Goal: Task Accomplishment & Management: Use online tool/utility

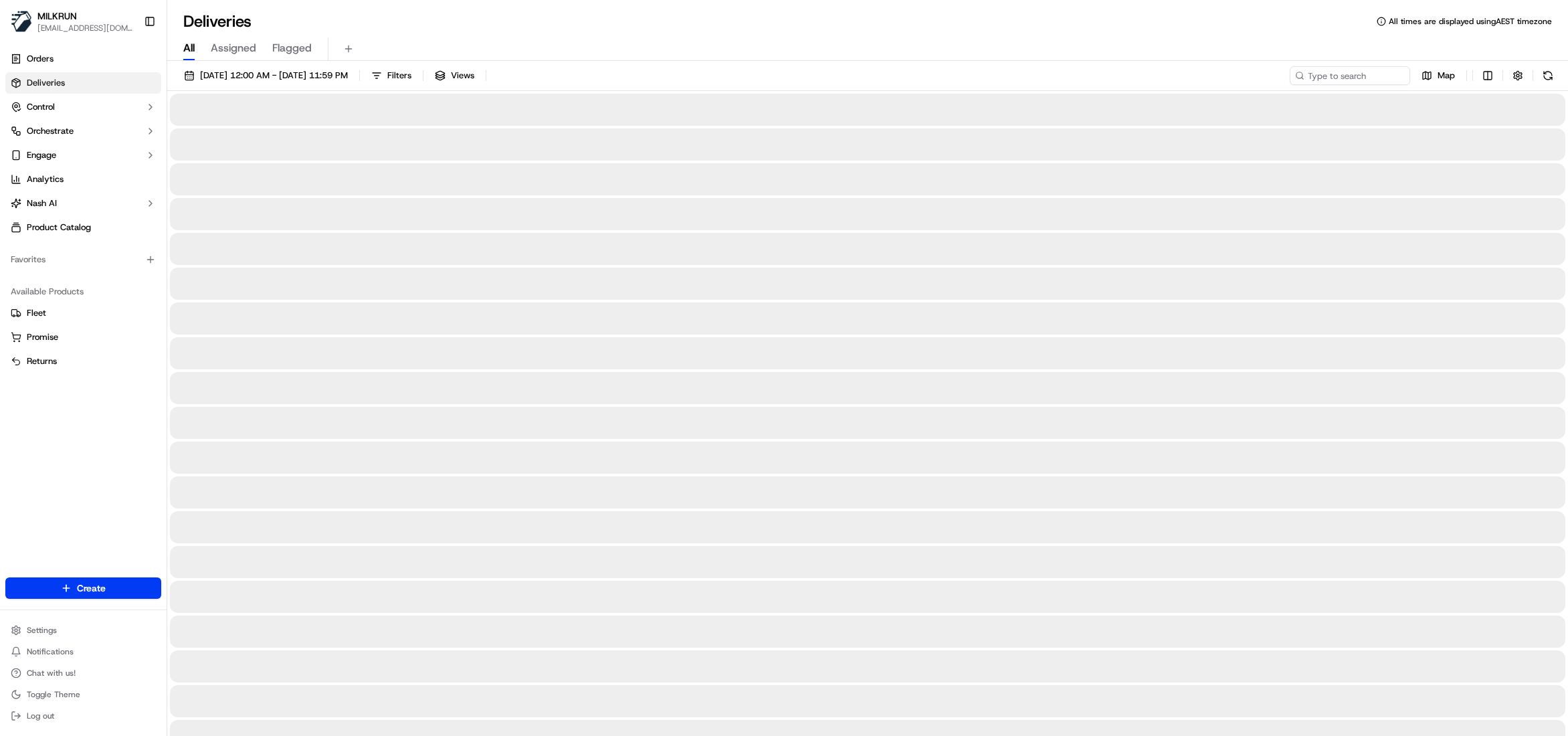
click at [190, 50] on span "All" at bounding box center [189, 48] width 12 height 16
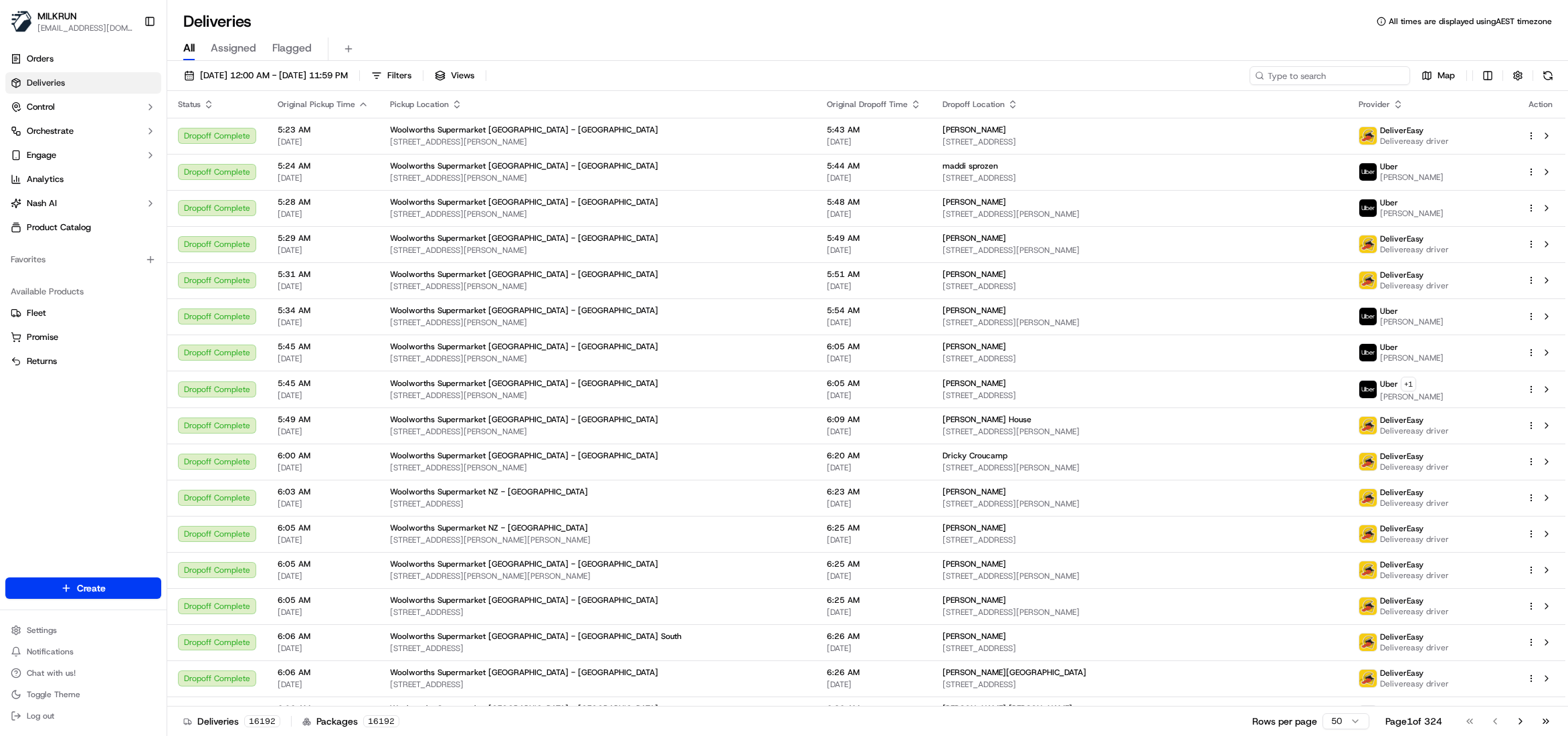
click at [1323, 71] on input at bounding box center [1330, 75] width 161 height 18
paste input "6feb7013-767b-4d8e-881b-979330c51872/"
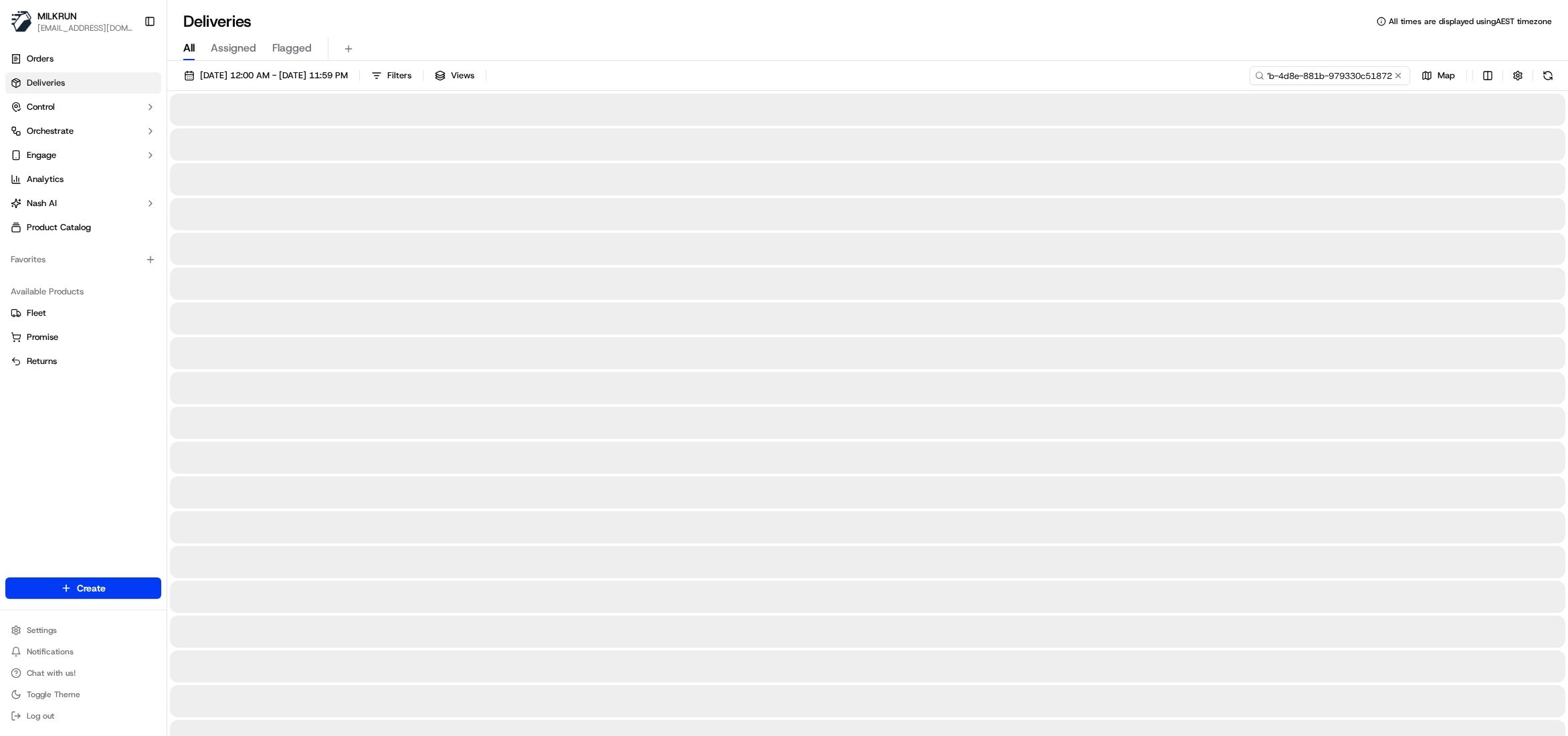
scroll to position [0, 67]
type input "6feb7013-767b-4d8e-881b-979330c51872"
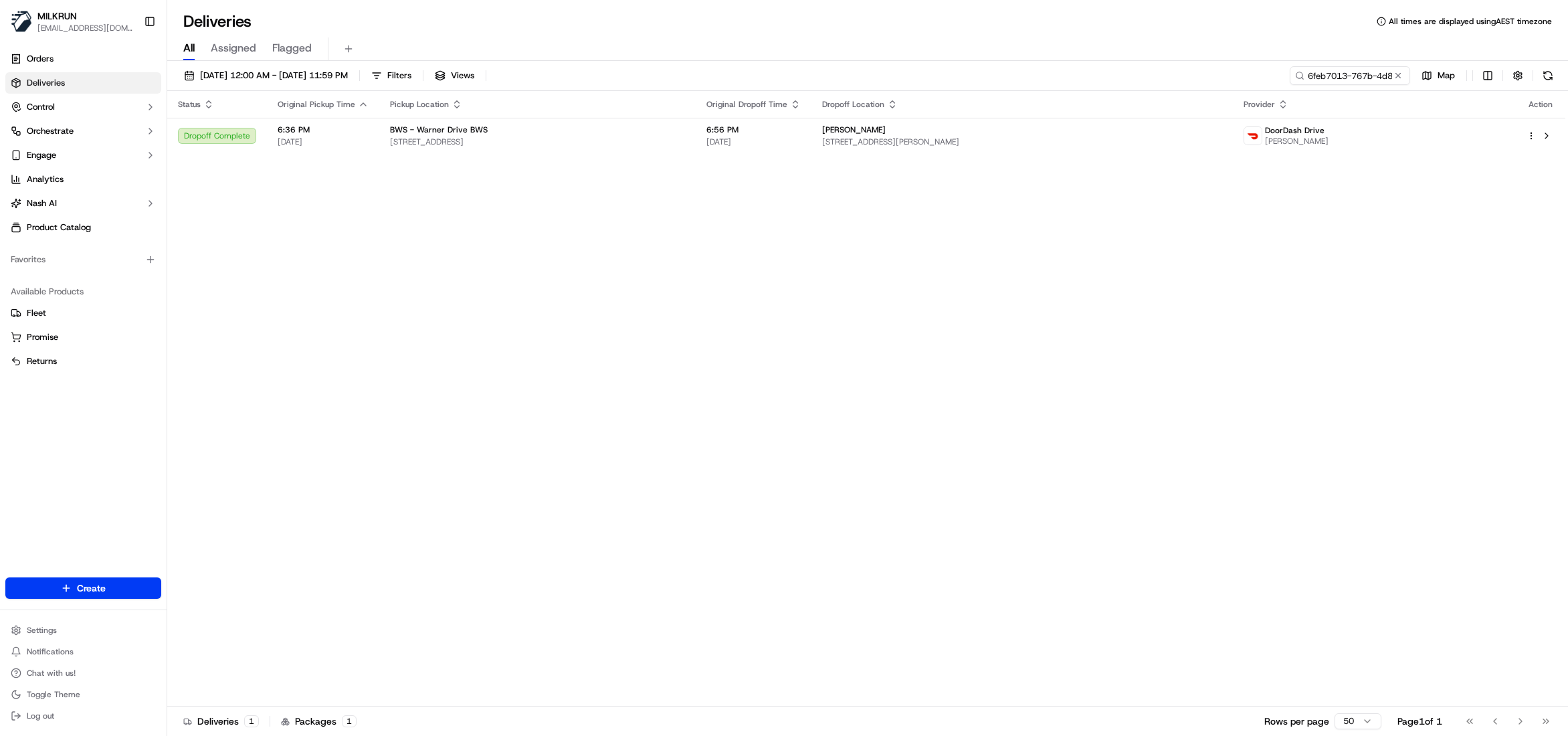
click at [974, 117] on th "Dropoff Location" at bounding box center [1022, 104] width 421 height 27
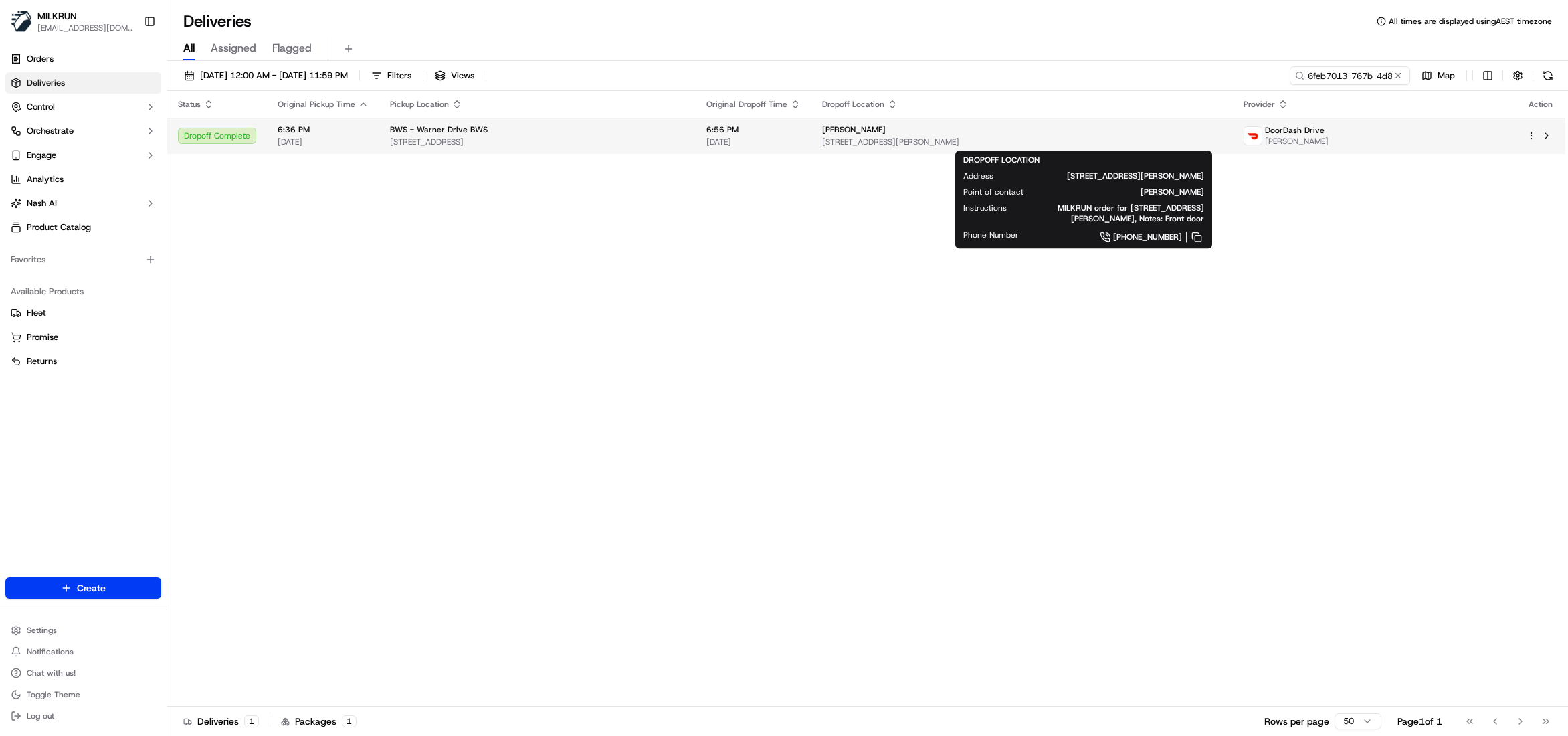
click at [978, 132] on div "[PERSON_NAME]" at bounding box center [1022, 130] width 400 height 11
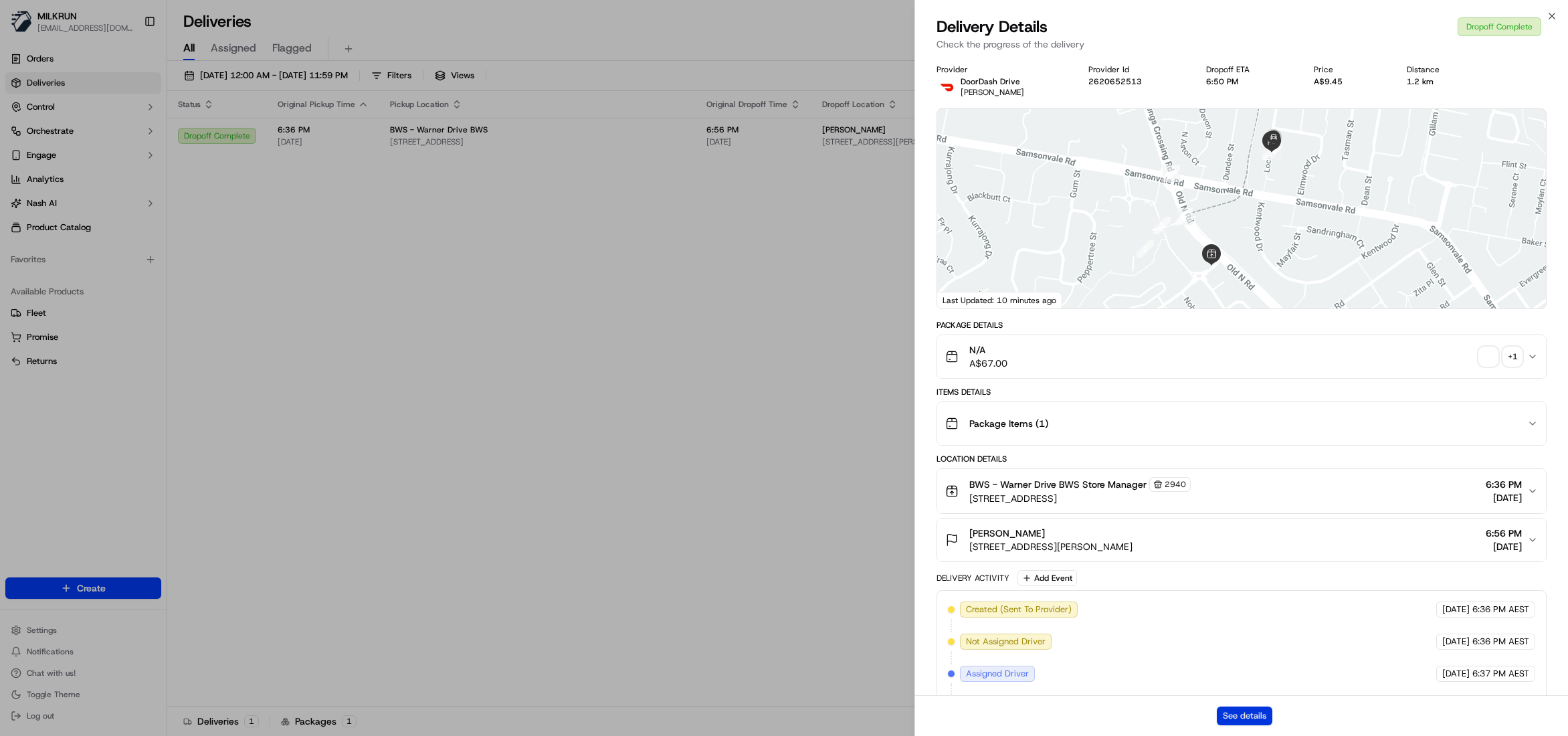
click at [1259, 714] on button "See details" at bounding box center [1244, 716] width 55 height 18
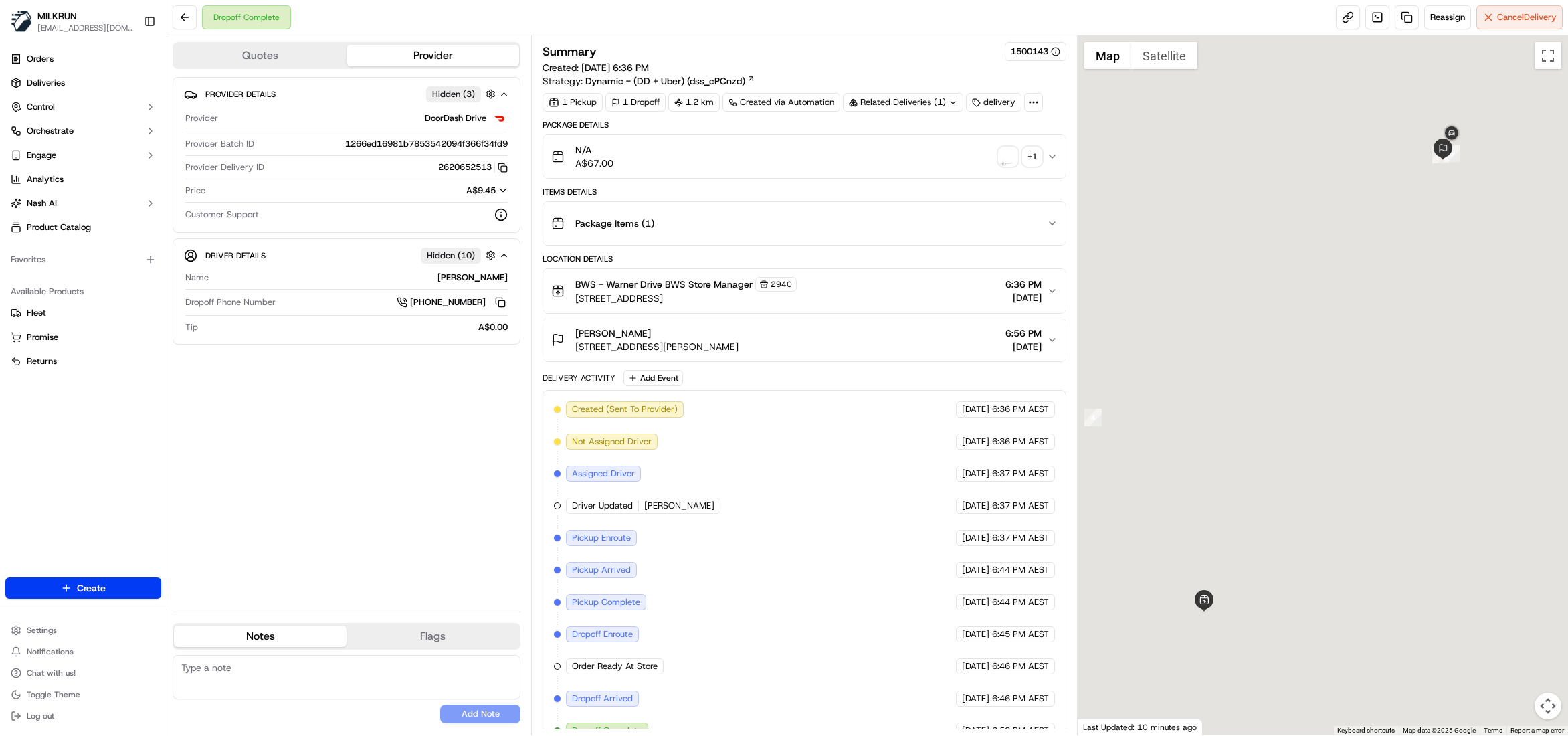
scroll to position [29, 0]
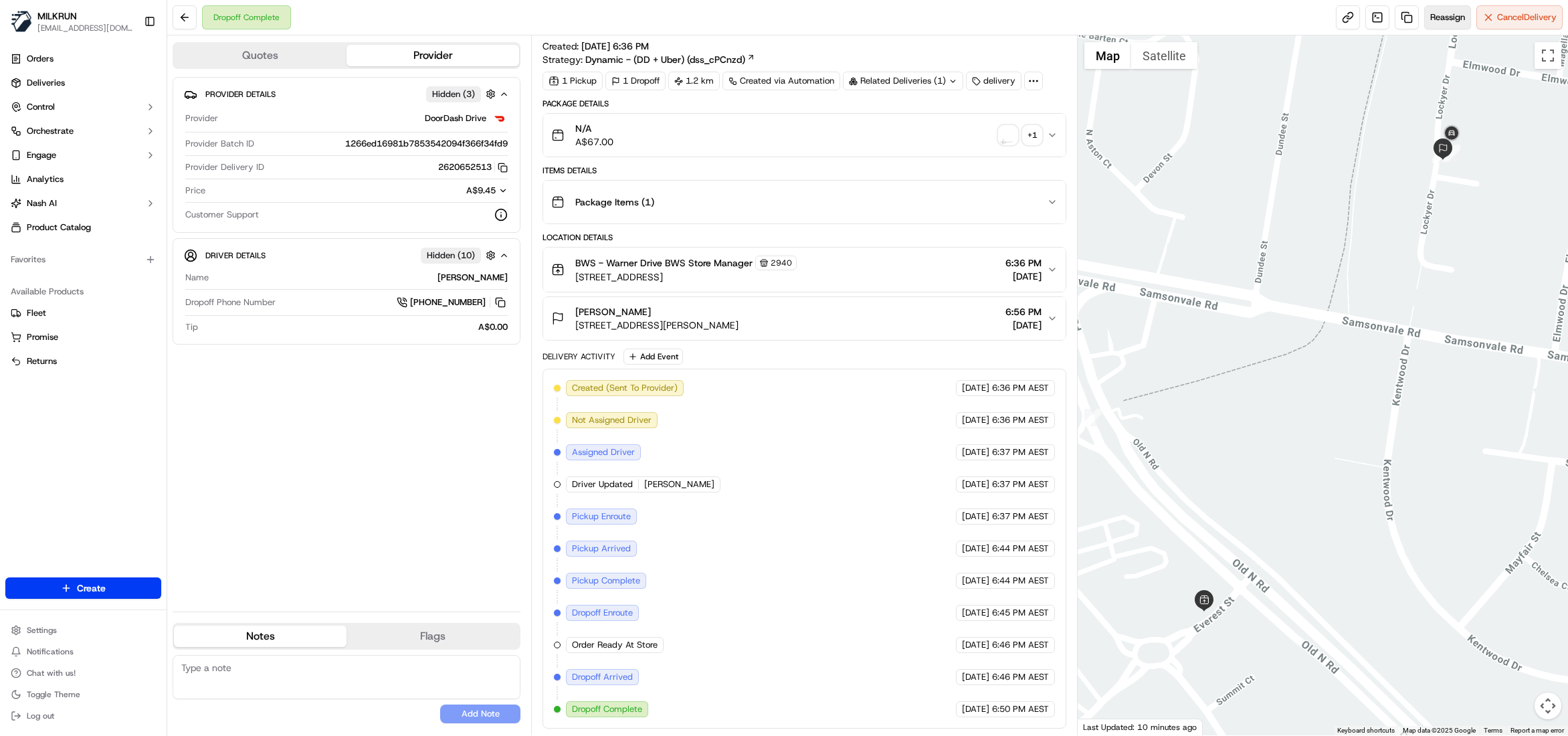
click at [1433, 26] on button "Reassign" at bounding box center [1447, 17] width 47 height 24
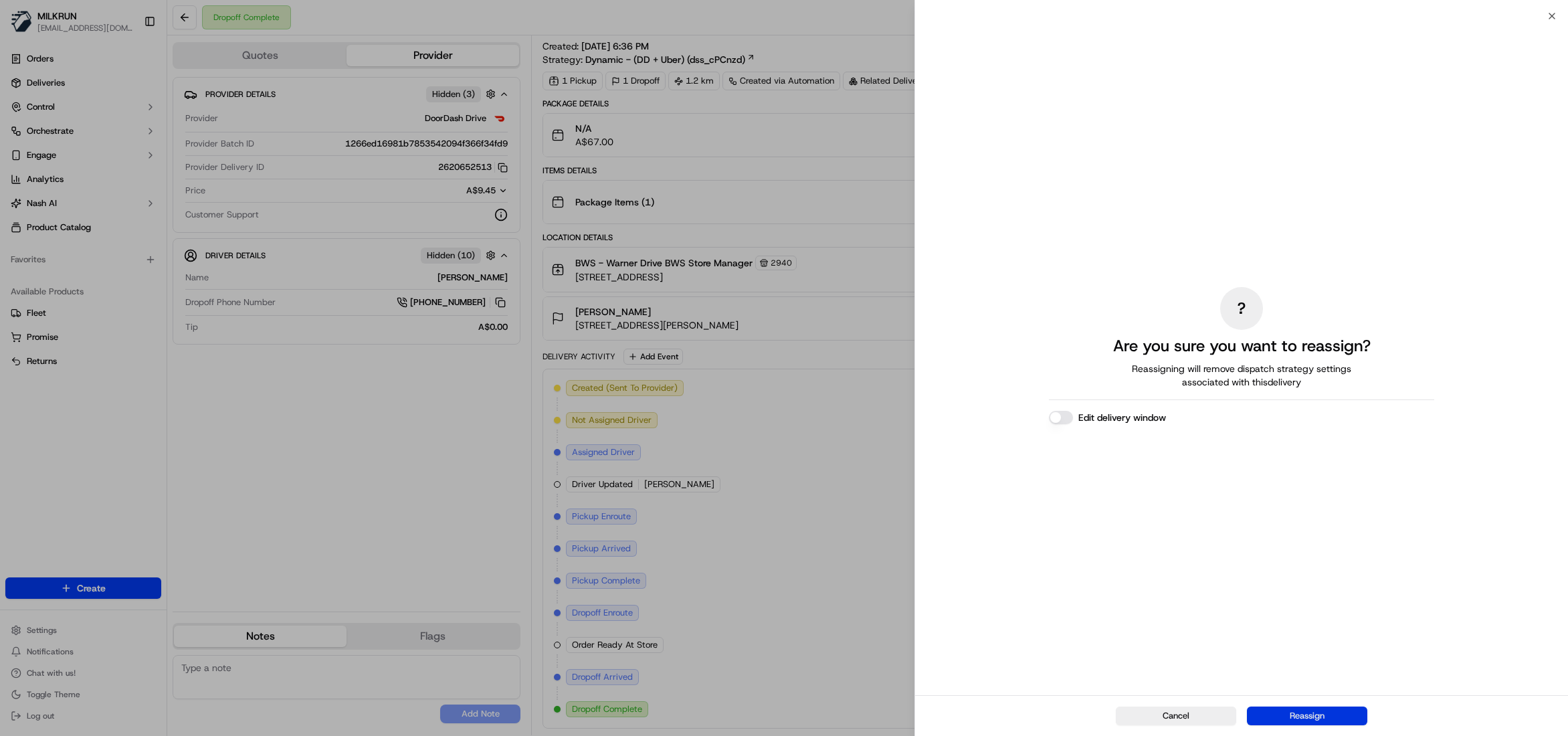
click at [1332, 714] on button "Reassign" at bounding box center [1307, 716] width 121 height 18
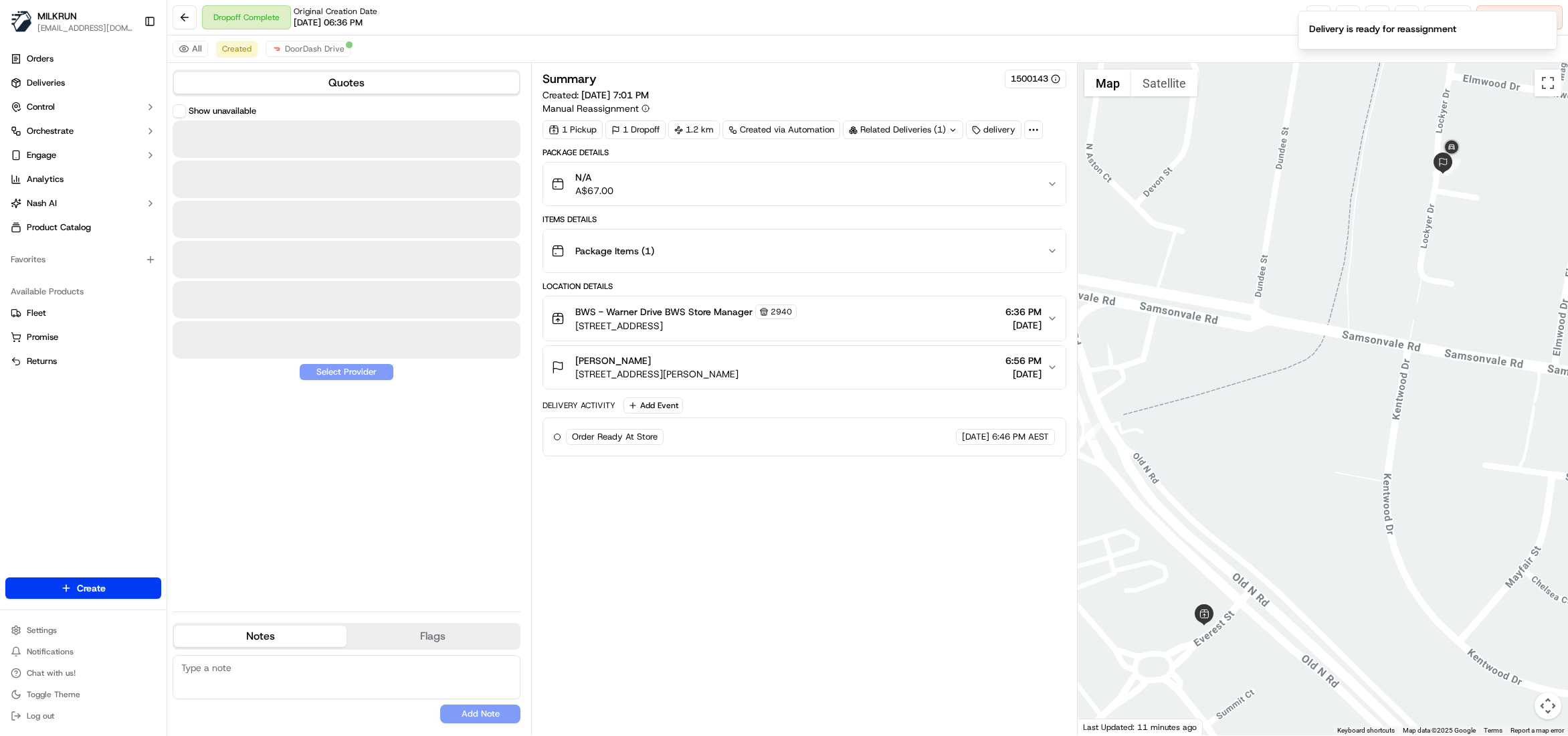
scroll to position [0, 0]
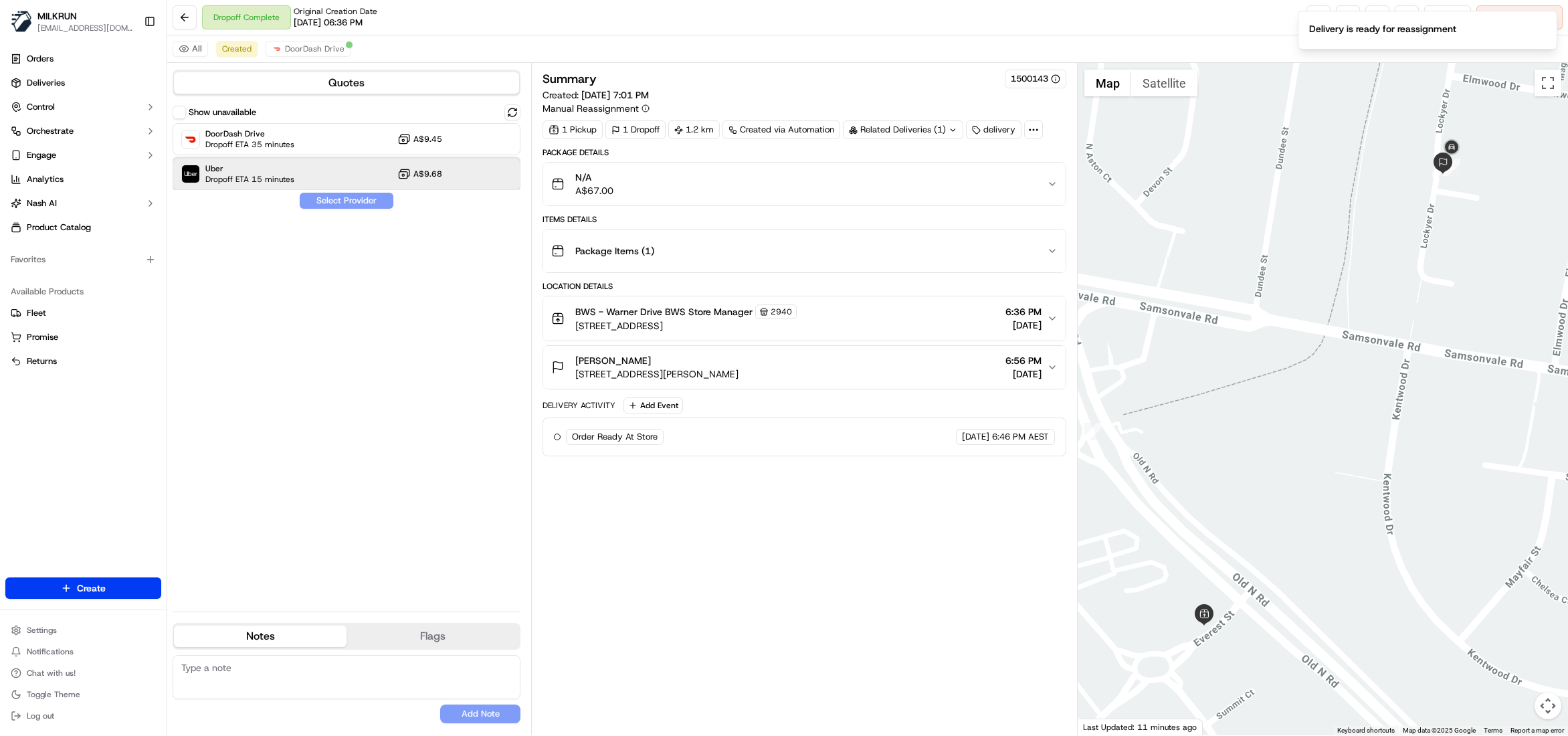
click at [266, 174] on span "Dropoff ETA 15 minutes" at bounding box center [249, 179] width 89 height 11
click at [339, 200] on button "Assign Provider" at bounding box center [346, 201] width 95 height 16
